Goal: Task Accomplishment & Management: Complete application form

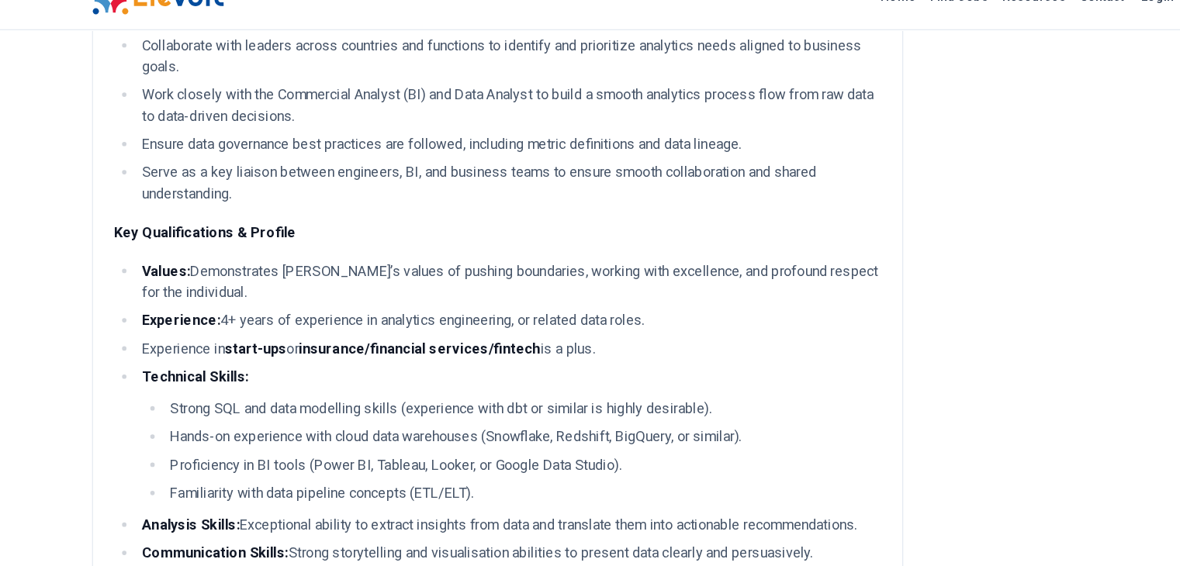
scroll to position [616, 0]
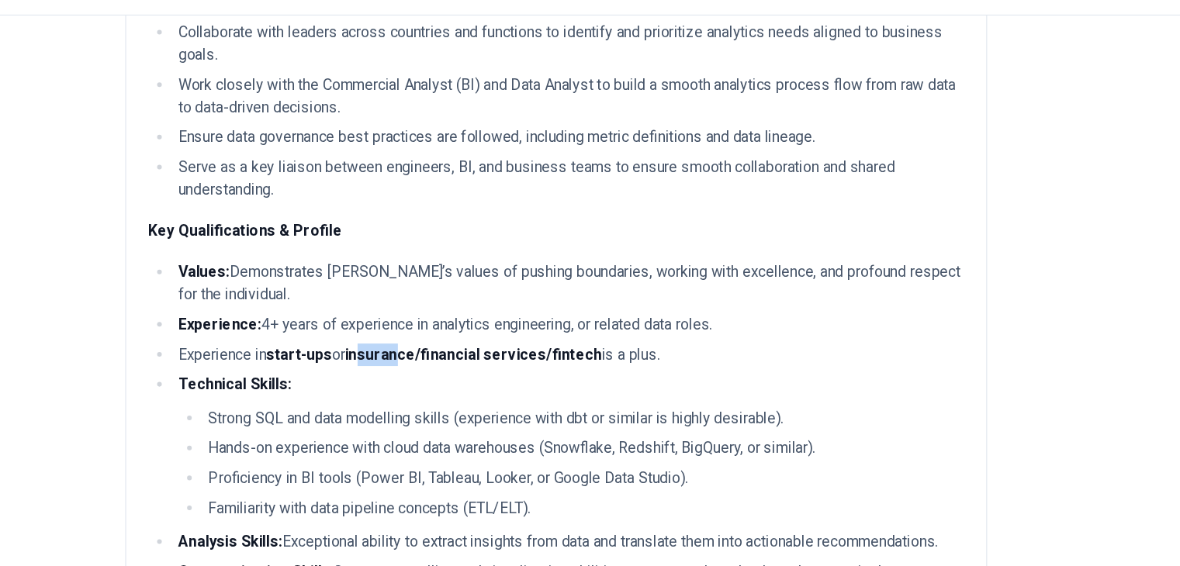
drag, startPoint x: 210, startPoint y: 277, endPoint x: 244, endPoint y: 285, distance: 35.0
click at [288, 331] on strong "insurance/financial services/fintech" at bounding box center [394, 338] width 212 height 15
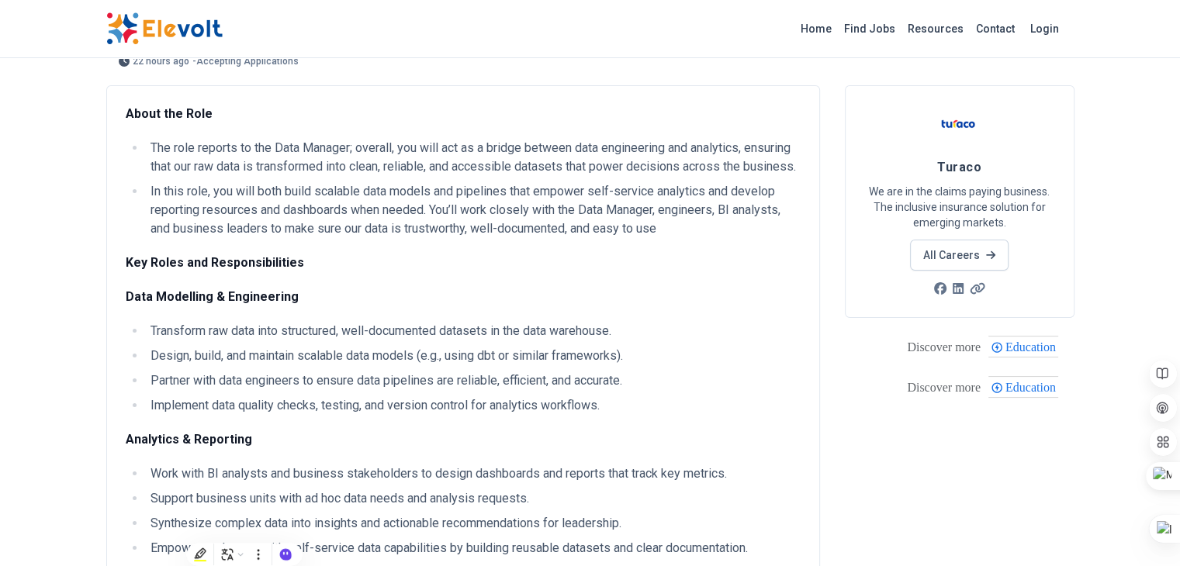
scroll to position [0, 0]
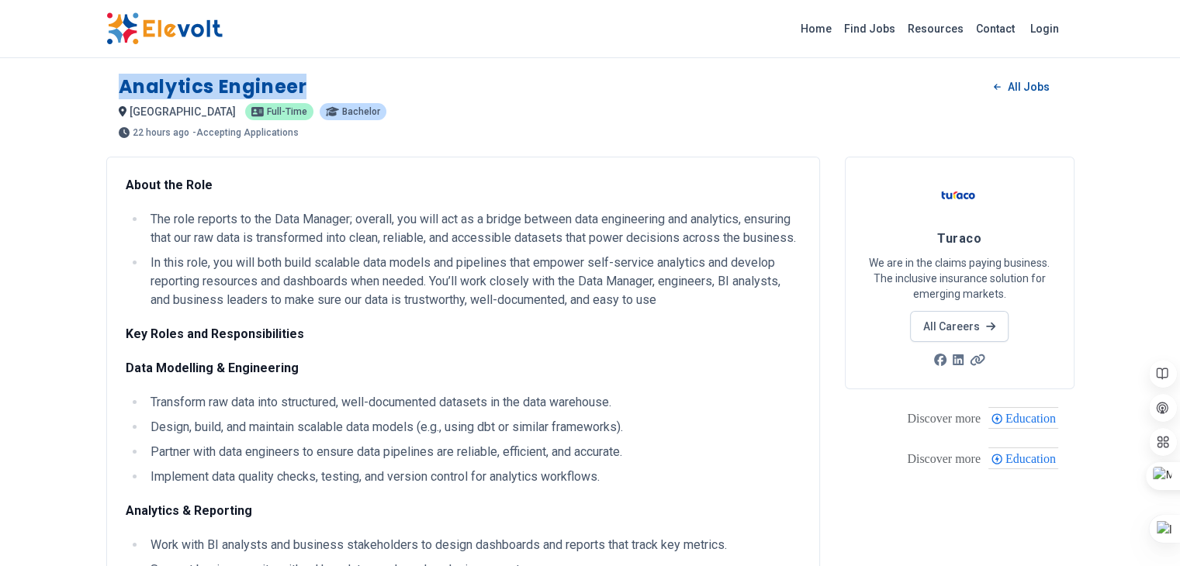
drag, startPoint x: 209, startPoint y: 89, endPoint x: 28, endPoint y: 91, distance: 180.7
click at [119, 91] on h1 "Analytics Engineer" at bounding box center [213, 86] width 188 height 25
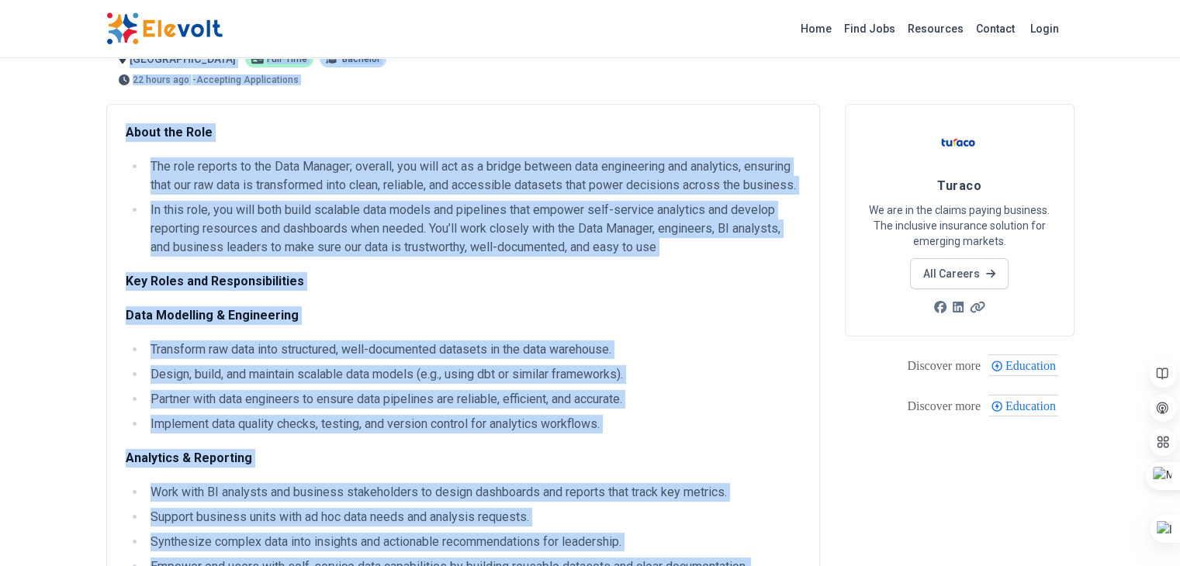
scroll to position [103, 0]
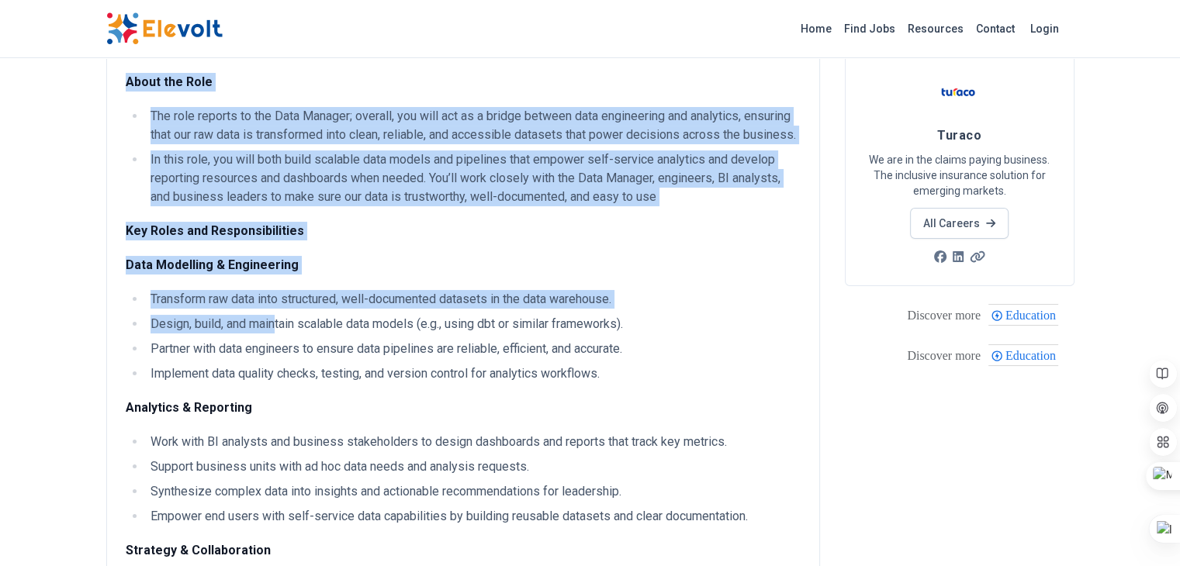
drag, startPoint x: 26, startPoint y: 86, endPoint x: 182, endPoint y: 326, distance: 285.9
click at [182, 326] on li "Design, build, and maintain scalable data models (e.g., using dbt or similar fr…" at bounding box center [473, 324] width 655 height 19
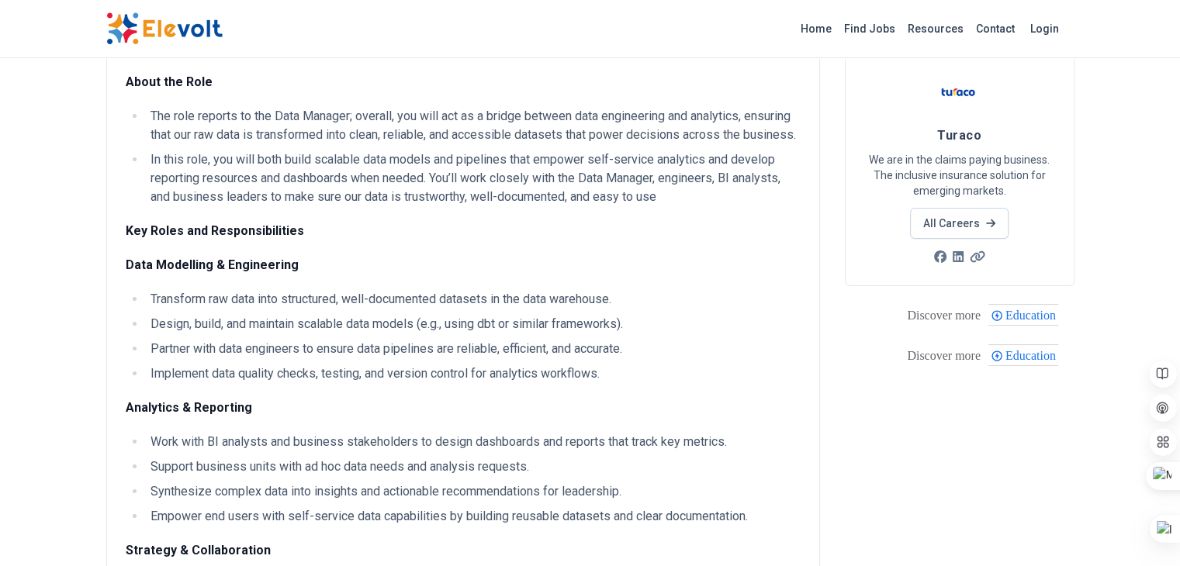
scroll to position [96, 0]
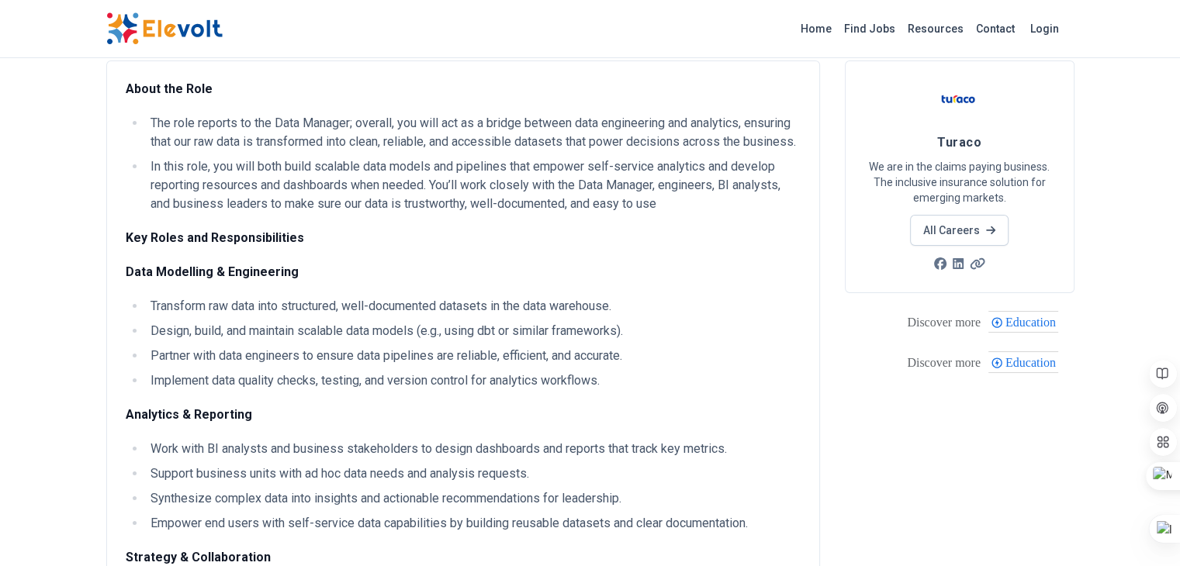
click at [176, 322] on li "Design, build, and maintain scalable data models (e.g., using dbt or similar fr…" at bounding box center [473, 331] width 655 height 19
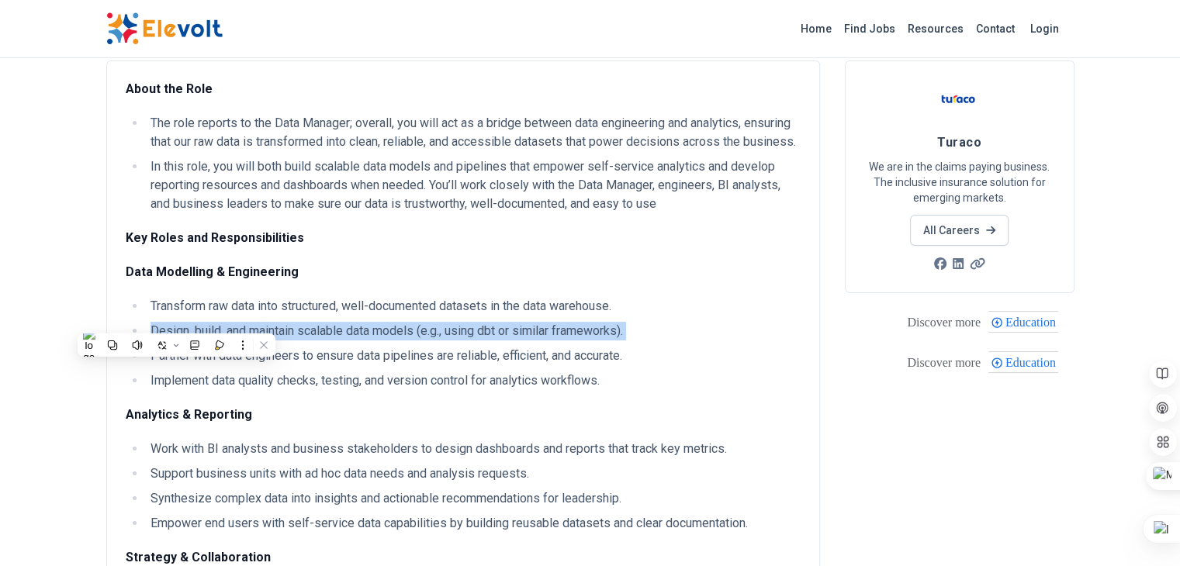
click at [176, 322] on li "Design, build, and maintain scalable data models (e.g., using dbt or similar fr…" at bounding box center [473, 331] width 655 height 19
click at [354, 333] on li "Design, build, and maintain scalable data models (e.g., using dbt or similar fr…" at bounding box center [473, 331] width 655 height 19
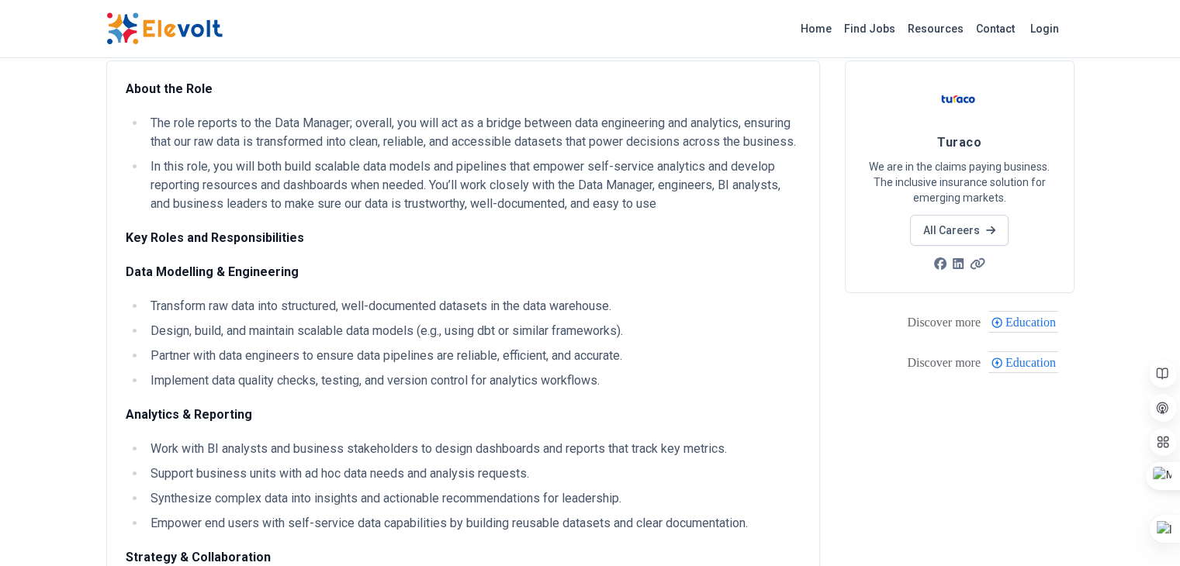
click at [352, 343] on ul "Transform raw data into structured, well-documented datasets in the data wareho…" at bounding box center [463, 343] width 675 height 93
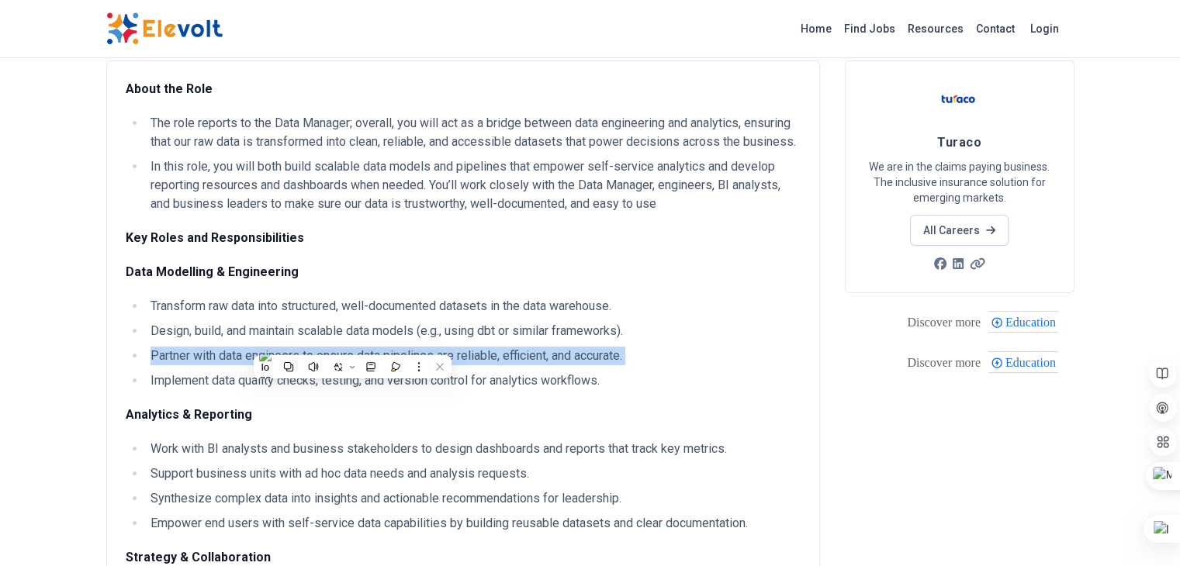
click at [352, 343] on ul "Transform raw data into structured, well-documented datasets in the data wareho…" at bounding box center [463, 343] width 675 height 93
click at [183, 351] on li "Partner with data engineers to ensure data pipelines are reliable, efficient, a…" at bounding box center [473, 356] width 655 height 19
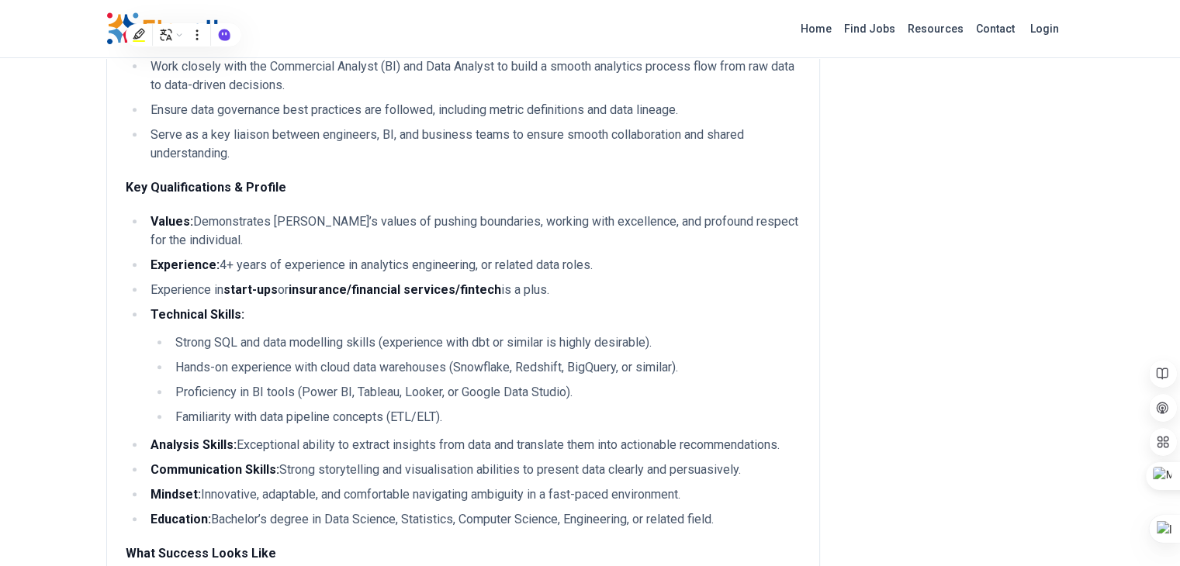
scroll to position [0, 0]
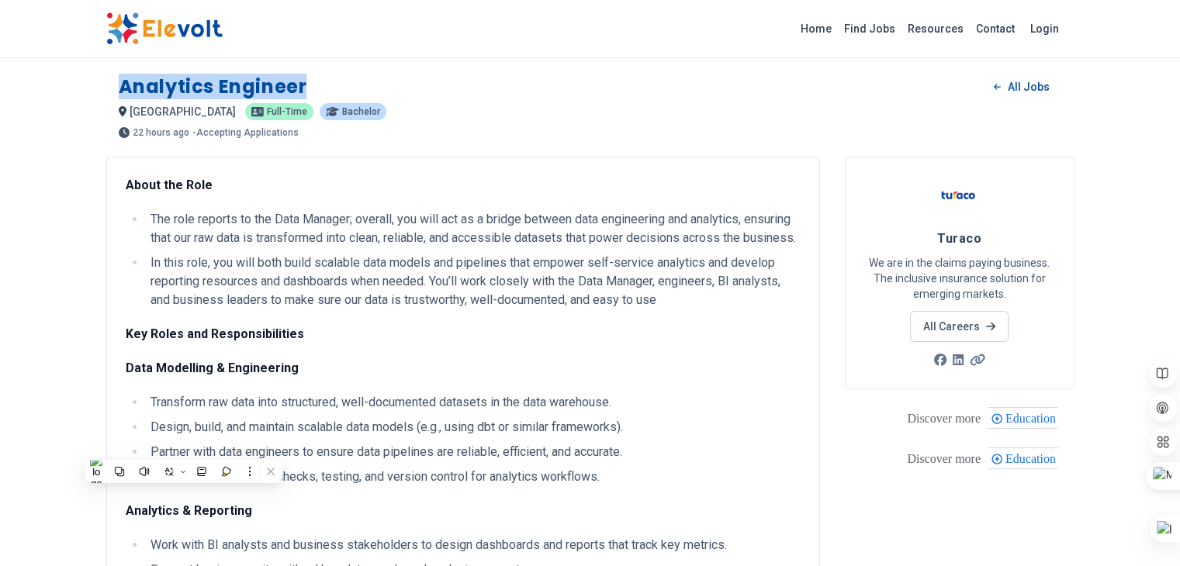
drag, startPoint x: 20, startPoint y: 78, endPoint x: 219, endPoint y: 78, distance: 198.5
click at [219, 78] on div "Analytics Engineer All Jobs [GEOGRAPHIC_DATA] KE [DEMOGRAPHIC_DATA] Bachelor 22…" at bounding box center [590, 100] width 968 height 76
click at [119, 83] on h1 "Analytics Engineer" at bounding box center [213, 86] width 188 height 25
drag, startPoint x: 25, startPoint y: 87, endPoint x: 209, endPoint y: 81, distance: 183.9
click at [209, 81] on h1 "Analytics Engineer" at bounding box center [213, 86] width 188 height 25
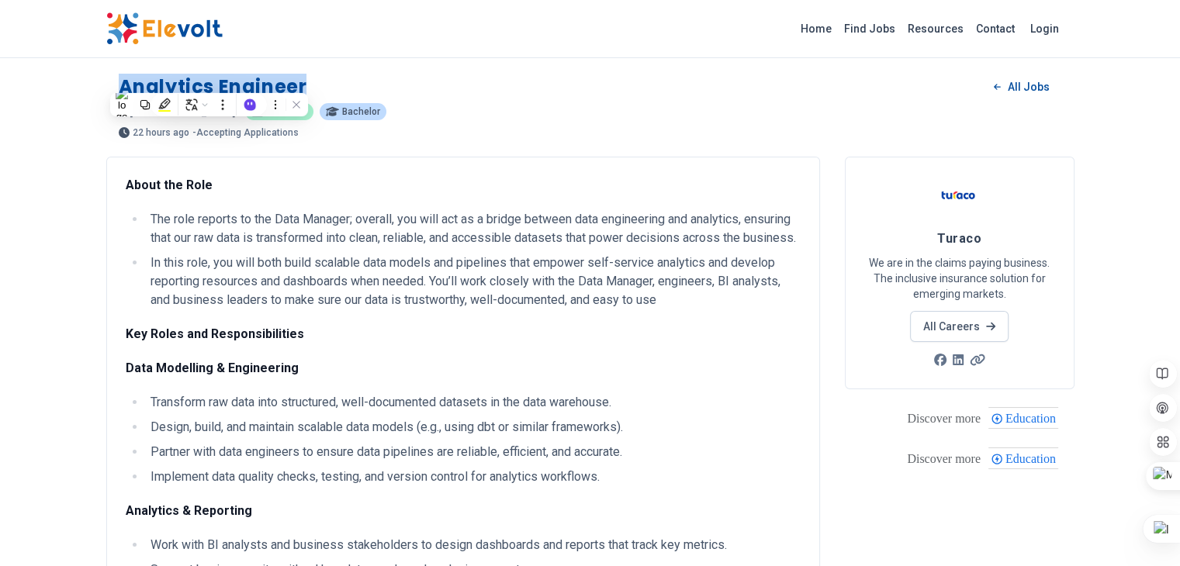
click at [209, 80] on h1 "Analytics Engineer" at bounding box center [213, 86] width 188 height 25
click at [215, 78] on div "Analytics Engineer All Jobs" at bounding box center [590, 86] width 943 height 25
drag, startPoint x: 25, startPoint y: 85, endPoint x: 217, endPoint y: 90, distance: 192.4
click at [217, 90] on div "Analytics Engineer All Jobs" at bounding box center [590, 86] width 943 height 25
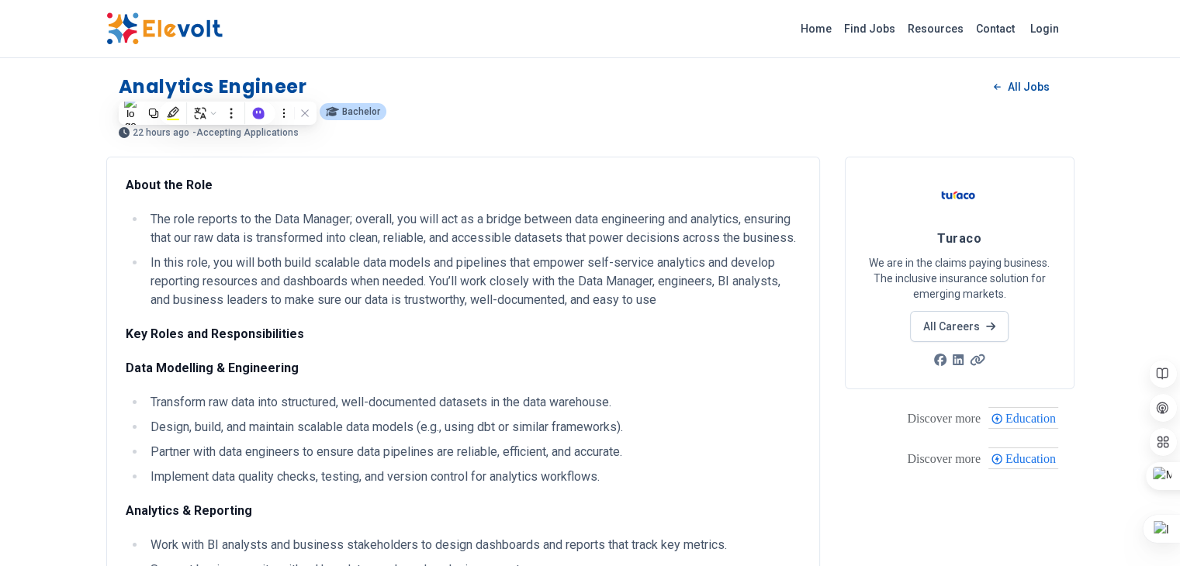
click at [452, 274] on li "In this role, you will both build scalable data models and pipelines that empow…" at bounding box center [473, 282] width 655 height 56
click at [320, 304] on li "In this role, you will both build scalable data models and pipelines that empow…" at bounding box center [473, 282] width 655 height 56
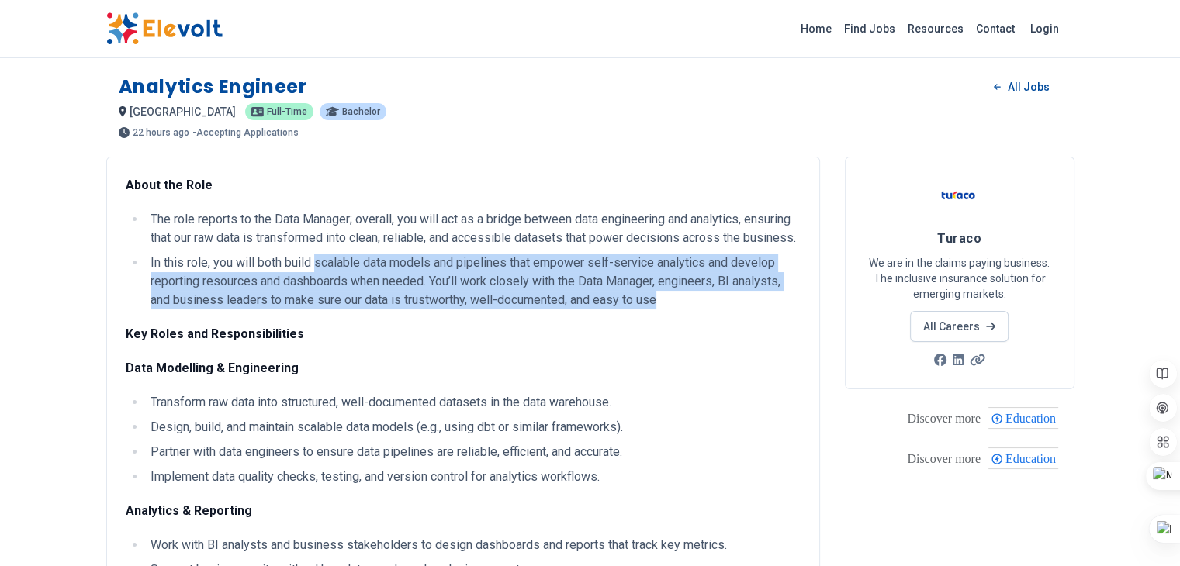
drag, startPoint x: 323, startPoint y: 302, endPoint x: 143, endPoint y: 243, distance: 189.6
click at [216, 268] on li "In this role, you will both build scalable data models and pipelines that empow…" at bounding box center [473, 282] width 655 height 56
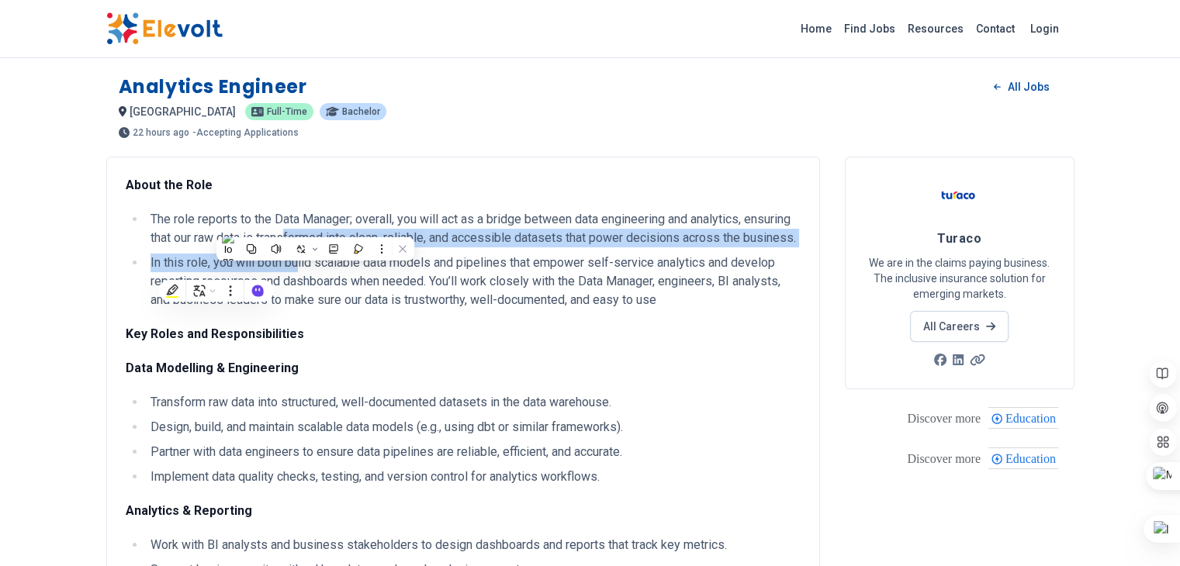
drag, startPoint x: 143, startPoint y: 243, endPoint x: 115, endPoint y: 242, distance: 27.9
click at [126, 240] on ul "The role reports to the Data Manager; overall, you will act as a bridge between…" at bounding box center [463, 259] width 675 height 99
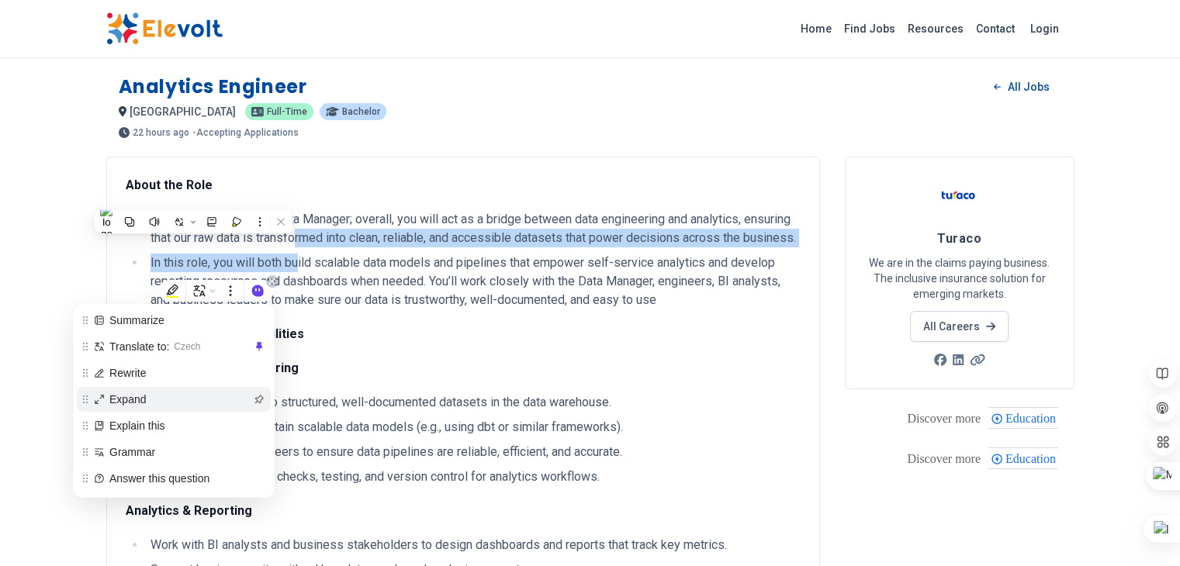
click at [192, 401] on span "Expand" at bounding box center [179, 399] width 141 height 17
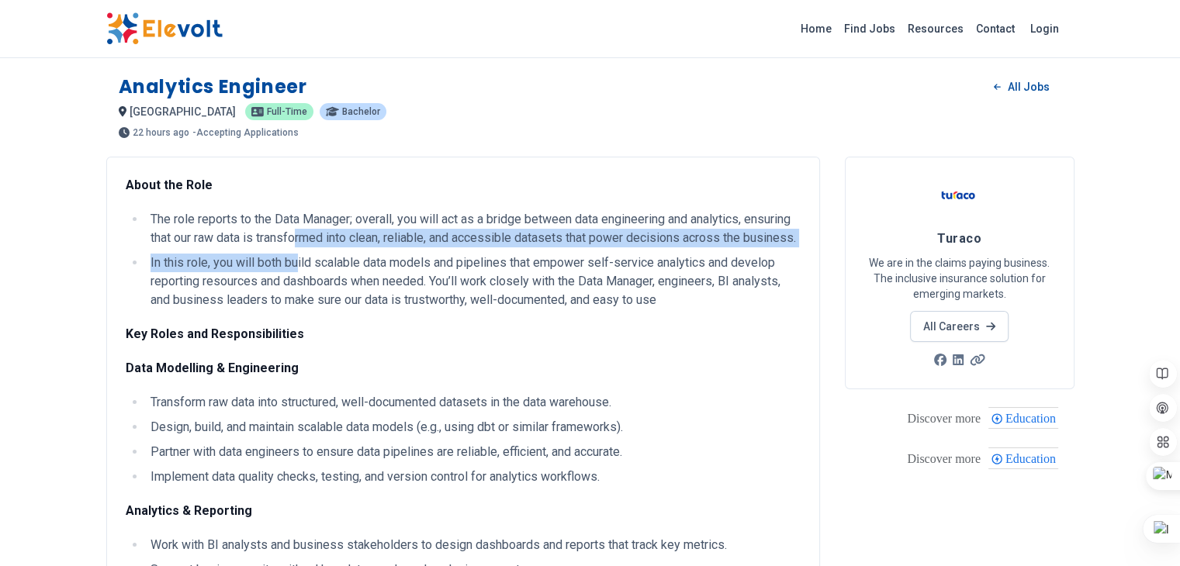
drag, startPoint x: 227, startPoint y: 354, endPoint x: 185, endPoint y: 376, distance: 47.9
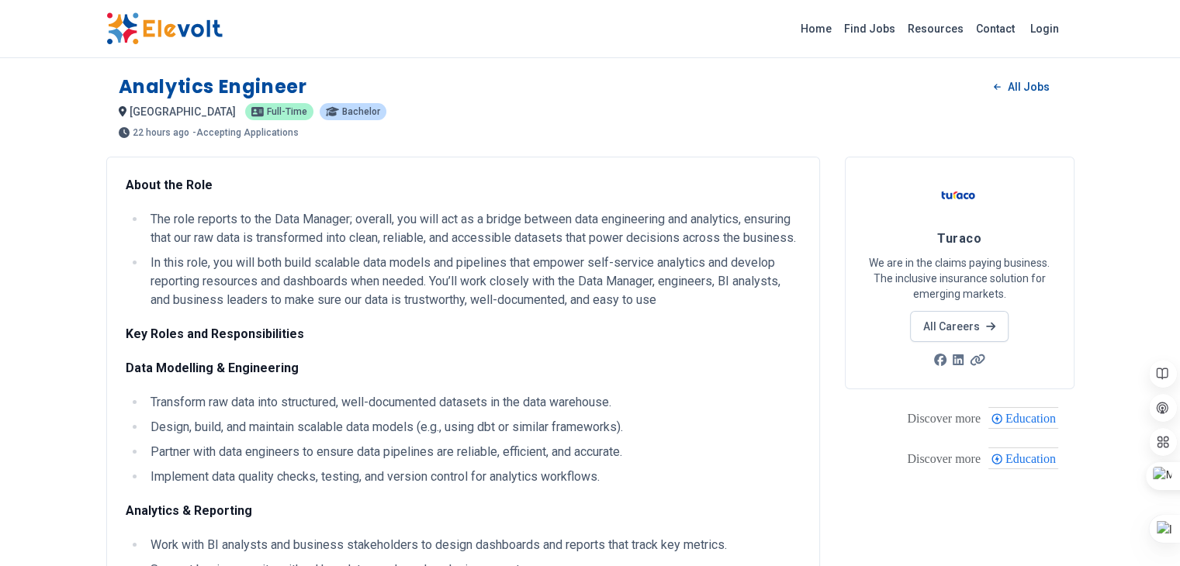
click at [146, 422] on li "Design, build, and maintain scalable data models (e.g., using dbt or similar fr…" at bounding box center [473, 427] width 655 height 19
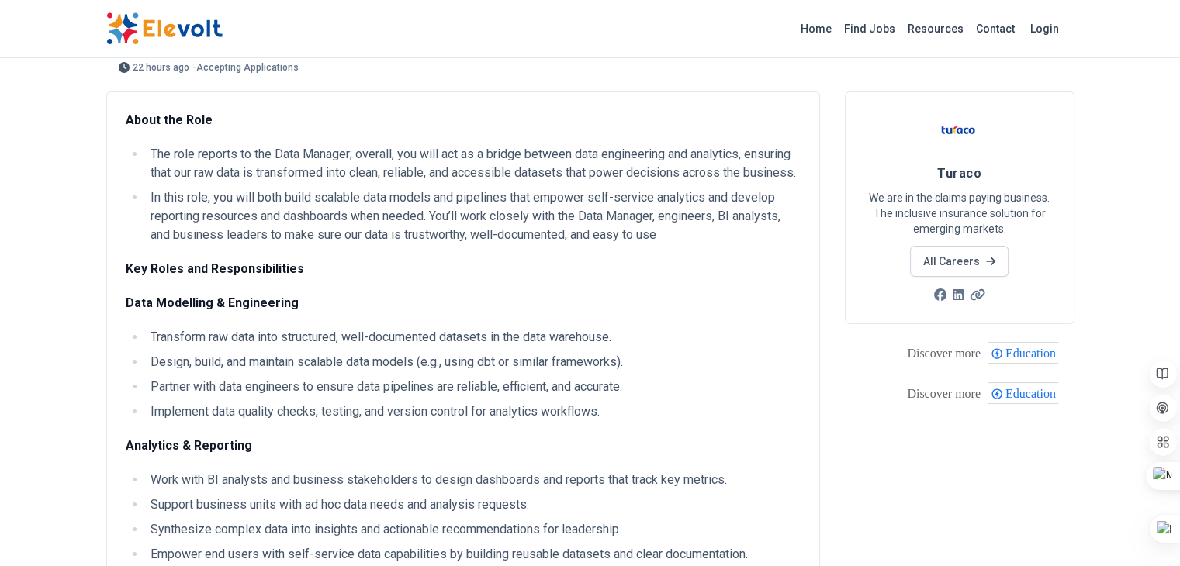
scroll to position [65, 0]
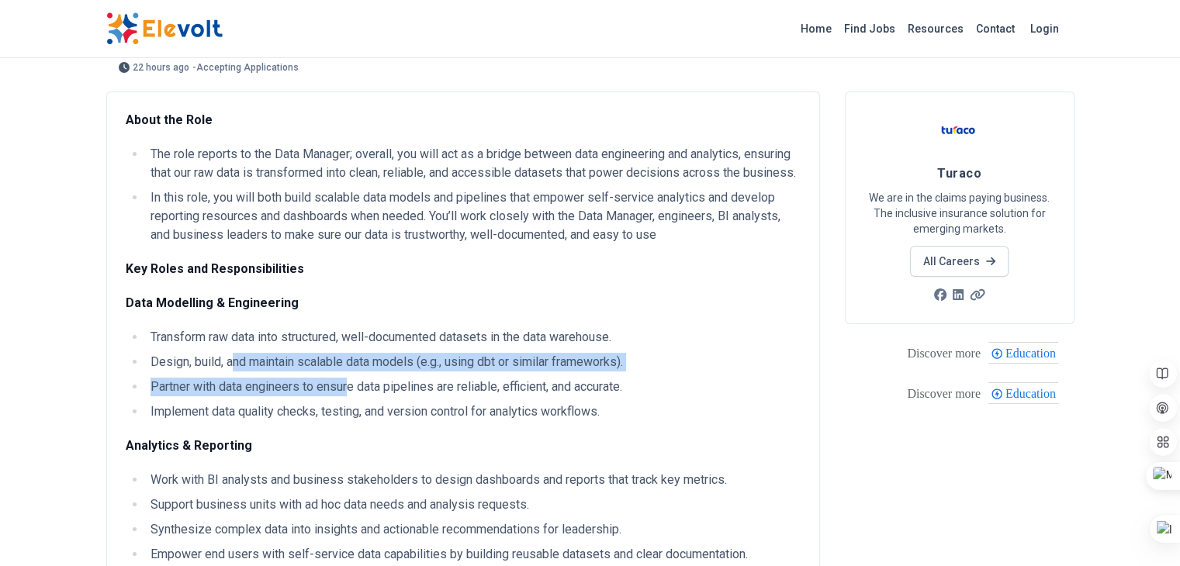
drag, startPoint x: 136, startPoint y: 369, endPoint x: 257, endPoint y: 378, distance: 121.3
click at [257, 378] on ul "Transform raw data into structured, well-documented datasets in the data wareho…" at bounding box center [463, 374] width 675 height 93
click at [257, 378] on li "Partner with data engineers to ensure data pipelines are reliable, efficient, a…" at bounding box center [473, 387] width 655 height 19
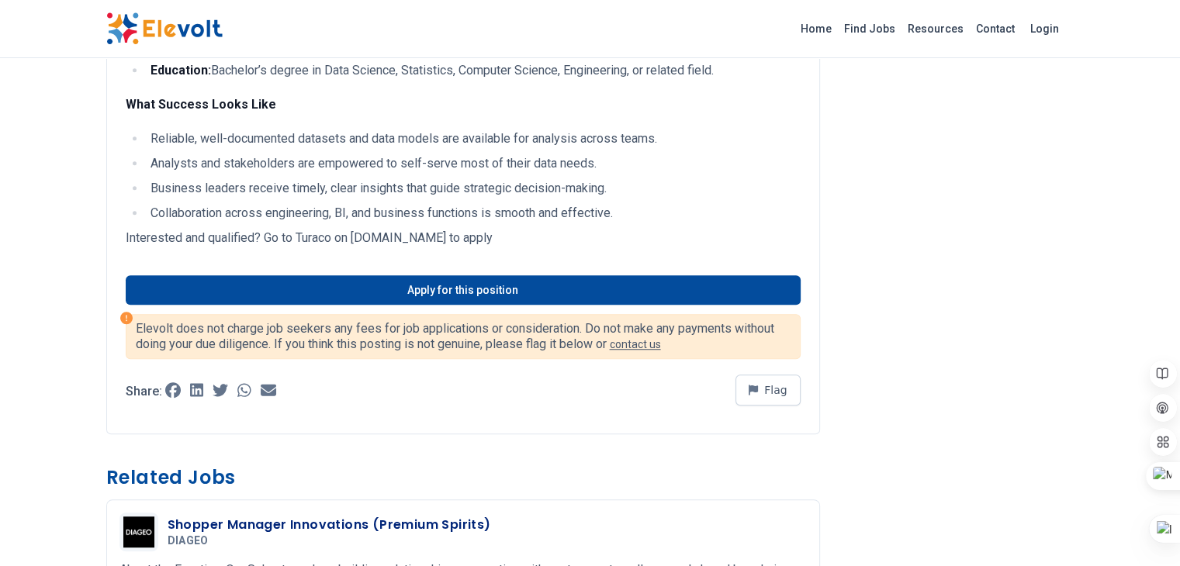
scroll to position [1097, 0]
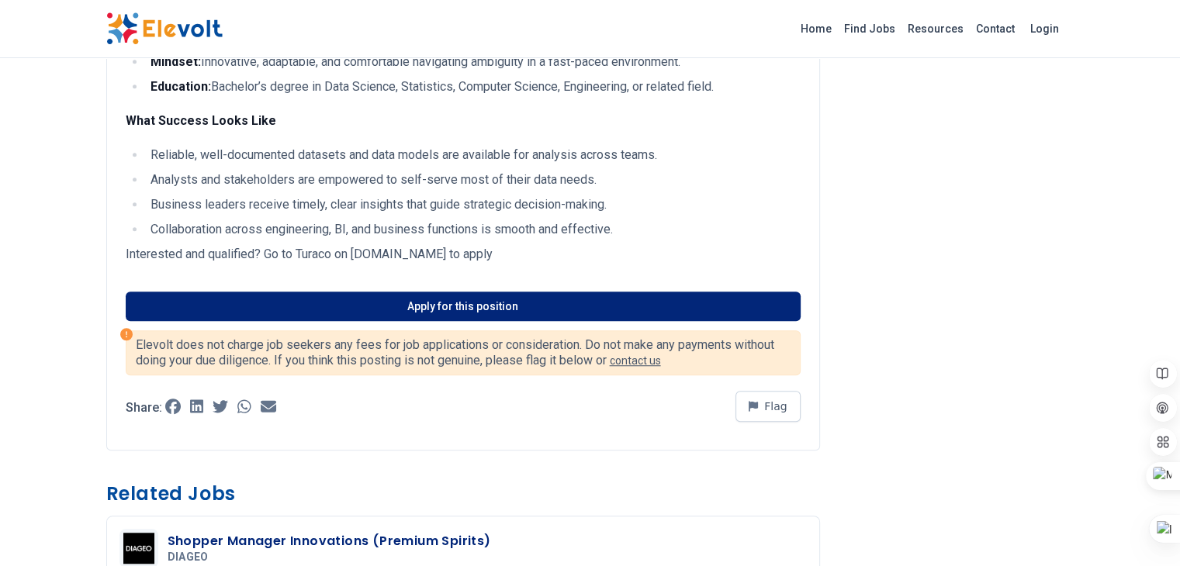
click at [382, 292] on link "Apply for this position" at bounding box center [463, 306] width 675 height 29
